Goal: Navigation & Orientation: Find specific page/section

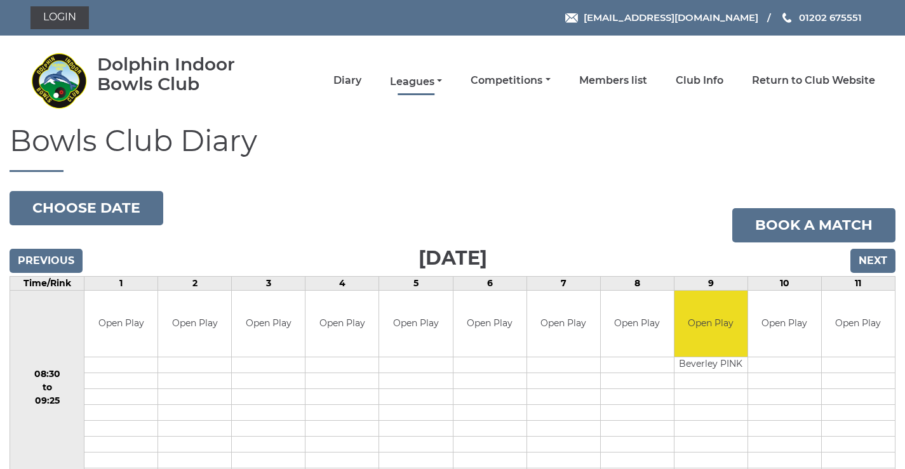
click at [424, 81] on link "Leagues" at bounding box center [416, 82] width 52 height 14
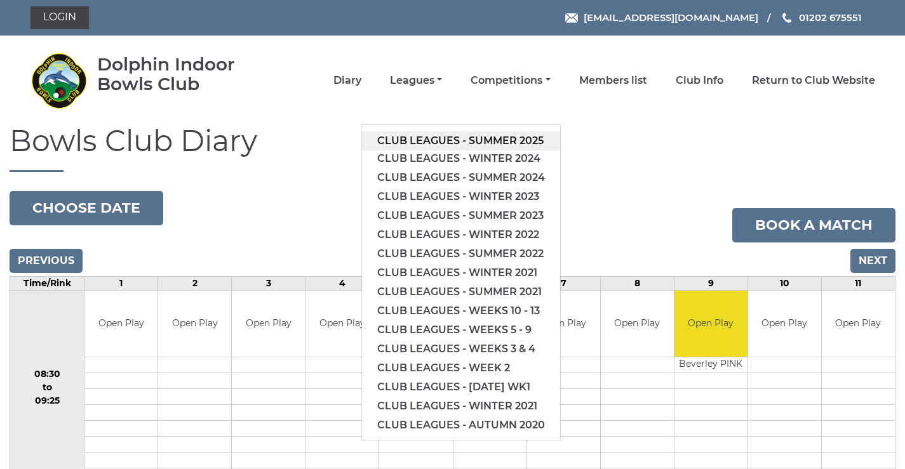
click at [429, 142] on link "Club leagues - Summer 2025" at bounding box center [461, 140] width 198 height 19
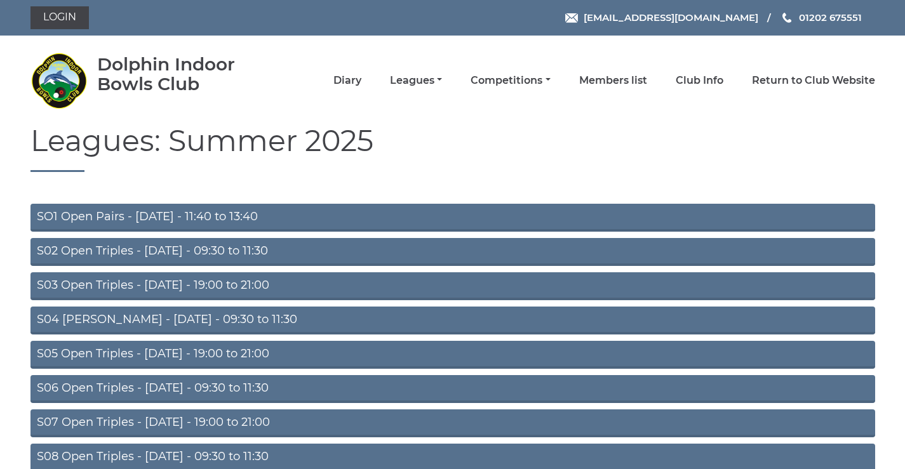
scroll to position [101, 0]
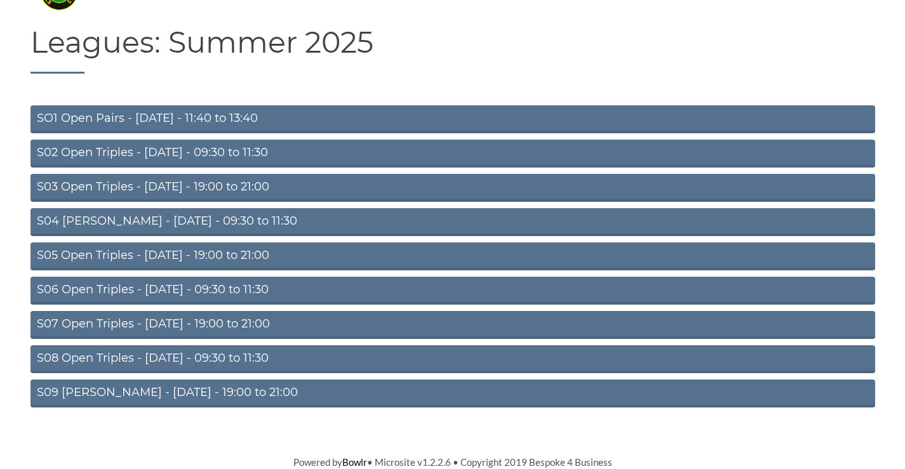
click at [197, 354] on link "S08 Open Triples - [DATE] - 09:30 to 11:30" at bounding box center [452, 359] width 844 height 28
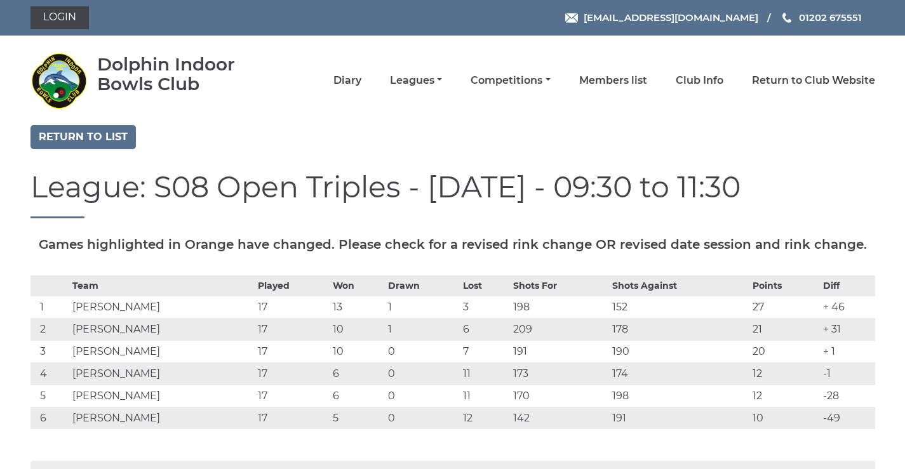
scroll to position [148, 0]
